Goal: Information Seeking & Learning: Compare options

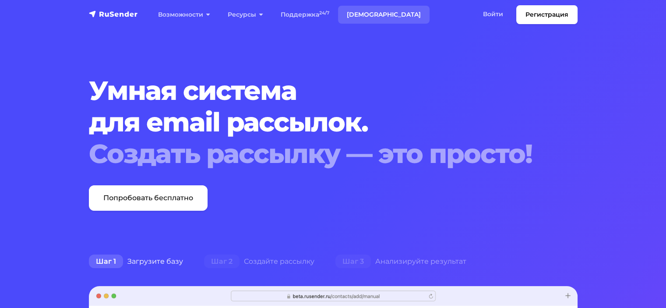
click at [365, 18] on link "[DEMOGRAPHIC_DATA]" at bounding box center [384, 15] width 92 height 18
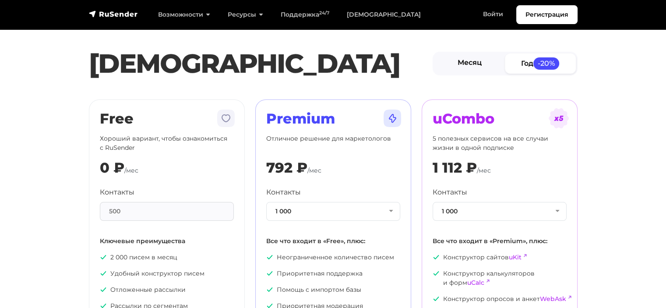
click at [480, 61] on link "Месяц" at bounding box center [469, 63] width 71 height 20
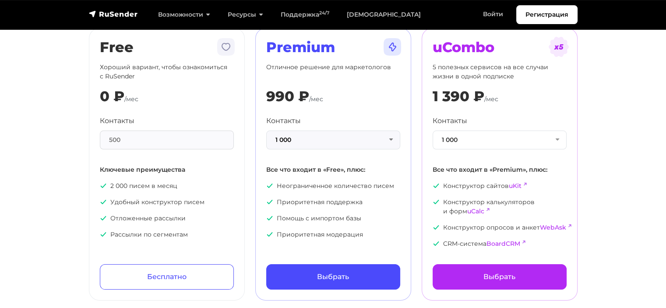
scroll to position [82, 0]
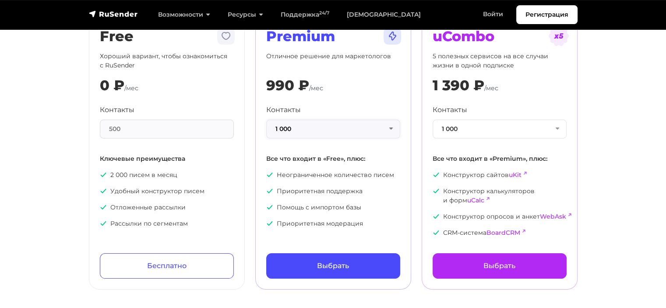
click at [294, 120] on button "1 000" at bounding box center [333, 129] width 134 height 19
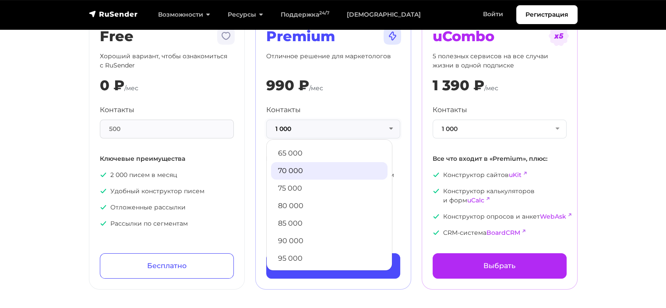
scroll to position [314, 0]
click at [296, 168] on link "70 000" at bounding box center [329, 171] width 116 height 18
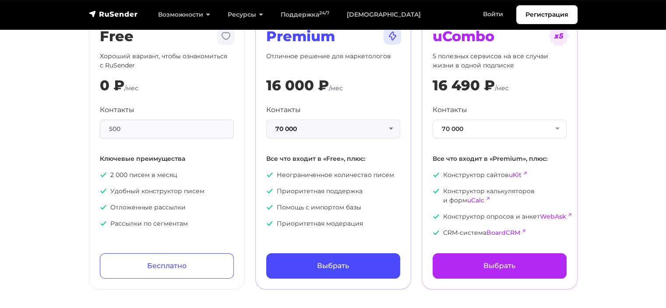
scroll to position [85, 0]
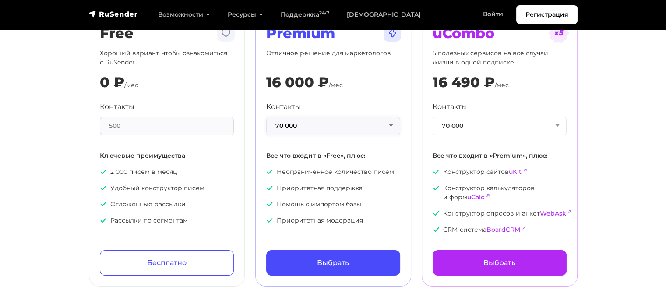
click at [292, 122] on button "70 000" at bounding box center [333, 125] width 134 height 19
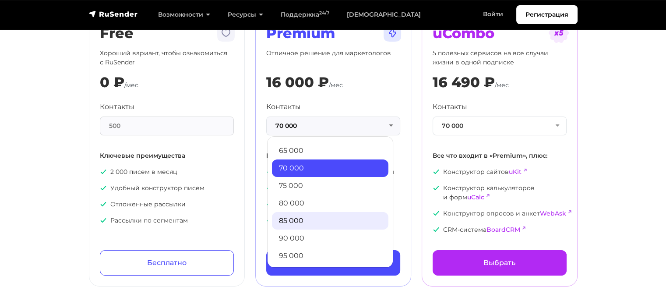
click at [297, 220] on link "85 000" at bounding box center [330, 221] width 116 height 18
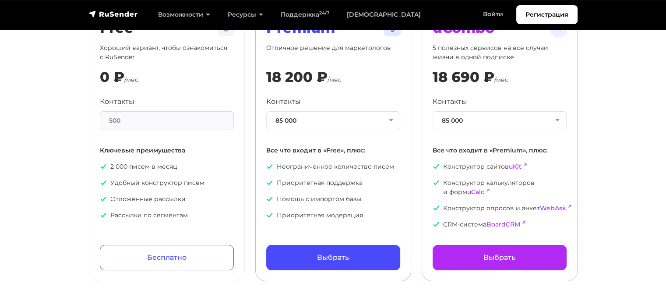
scroll to position [88, 0]
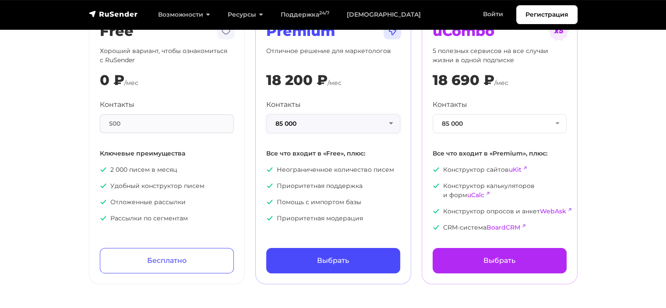
click at [307, 126] on button "85 000" at bounding box center [333, 123] width 134 height 19
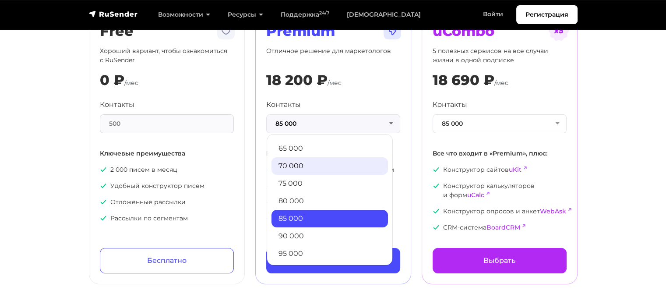
click at [296, 166] on link "70 000" at bounding box center [330, 166] width 116 height 18
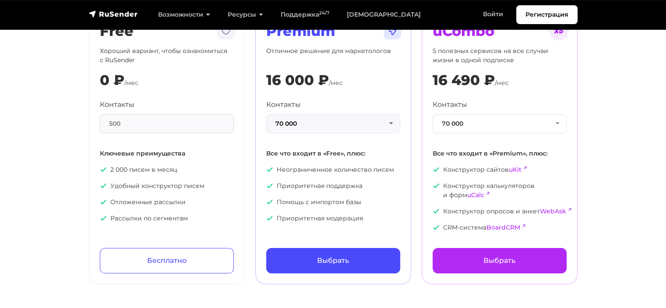
click at [310, 113] on div "Контакты 70 000 1 000 2 000 3 000 4 000 5 000 7 500 10 000 13 000 15 000 20 000…" at bounding box center [333, 116] width 134 height 34
click at [309, 126] on button "70 000" at bounding box center [333, 123] width 134 height 19
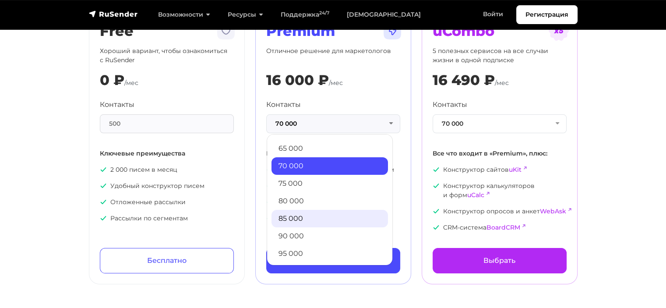
click at [292, 218] on link "85 000" at bounding box center [330, 219] width 116 height 18
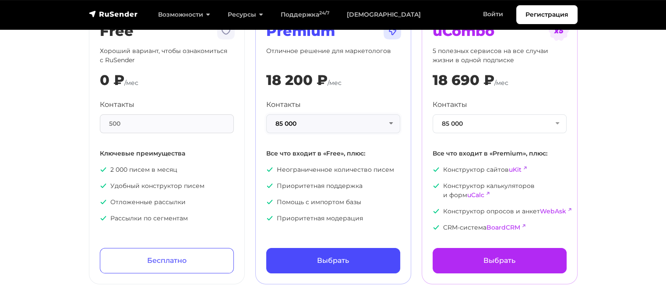
click at [300, 127] on button "85 000" at bounding box center [333, 123] width 134 height 19
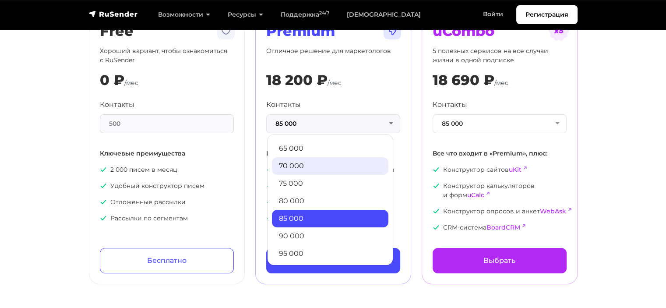
click at [289, 168] on link "70 000" at bounding box center [330, 166] width 116 height 18
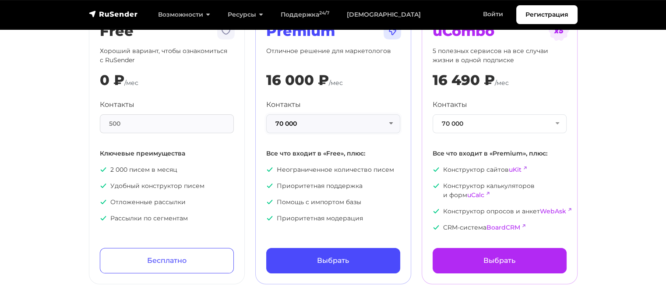
click at [302, 119] on button "70 000" at bounding box center [333, 123] width 134 height 19
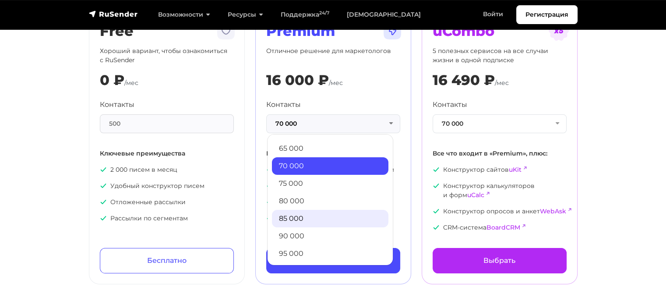
click at [296, 218] on link "85 000" at bounding box center [330, 219] width 116 height 18
